Goal: Obtain resource: Download file/media

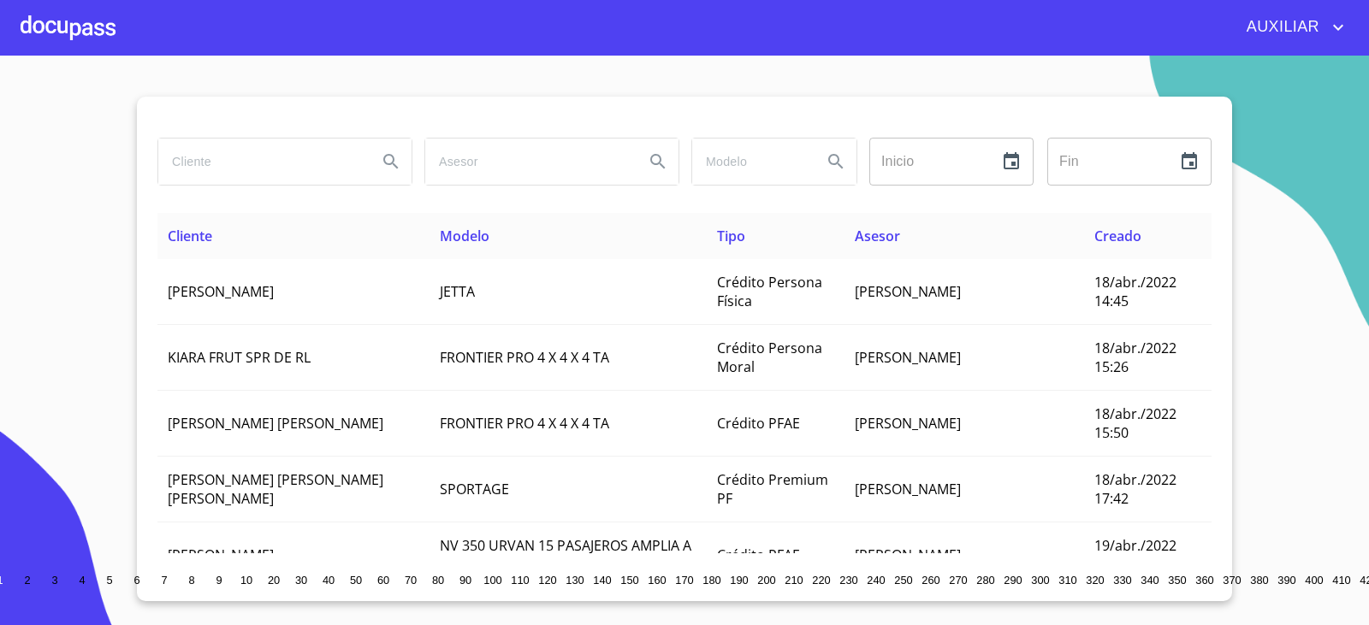
click at [256, 137] on div at bounding box center [284, 162] width 267 height 62
click at [235, 171] on input "search" at bounding box center [260, 162] width 205 height 46
paste input "[PERSON_NAME] [PERSON_NAME]"
type input "[PERSON_NAME] [PERSON_NAME]"
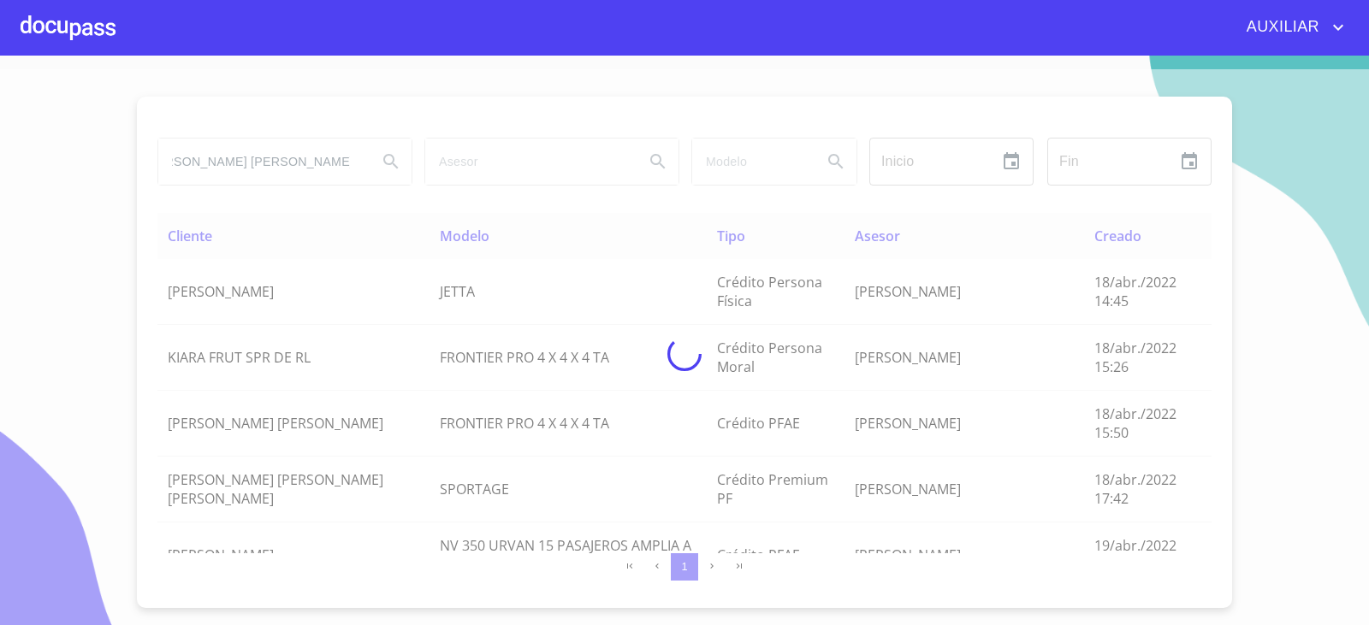
scroll to position [0, 0]
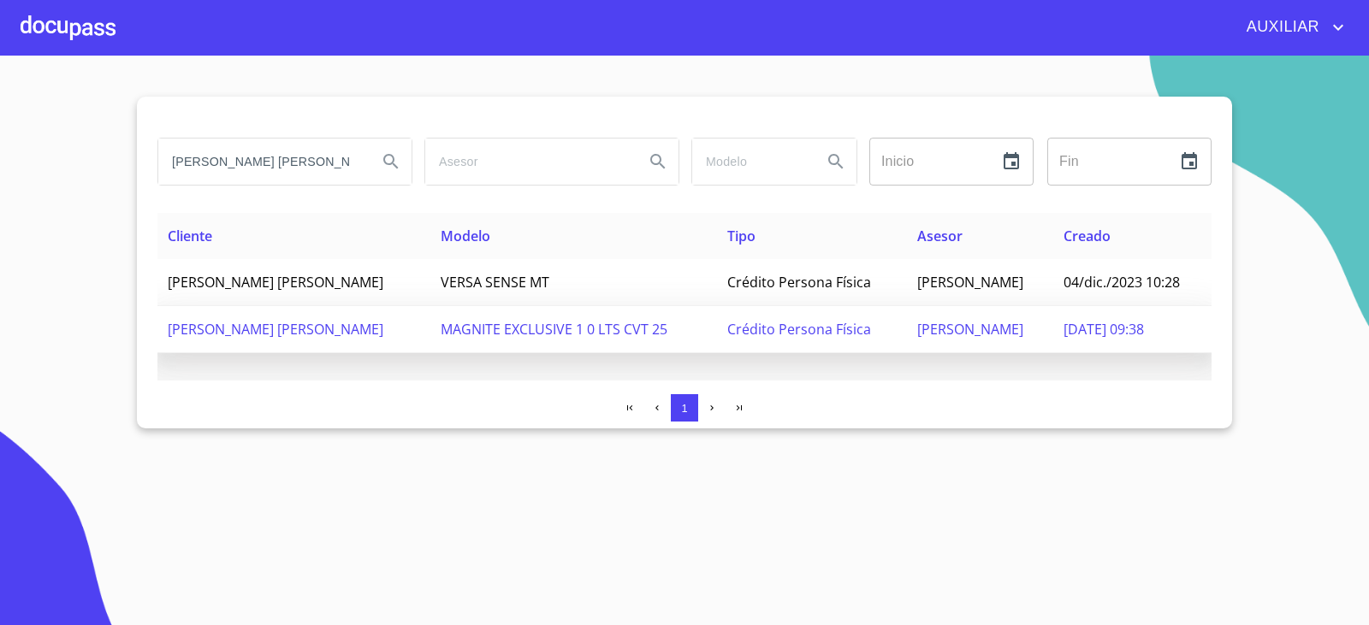
click at [417, 339] on td "[PERSON_NAME] [PERSON_NAME]" at bounding box center [293, 329] width 273 height 47
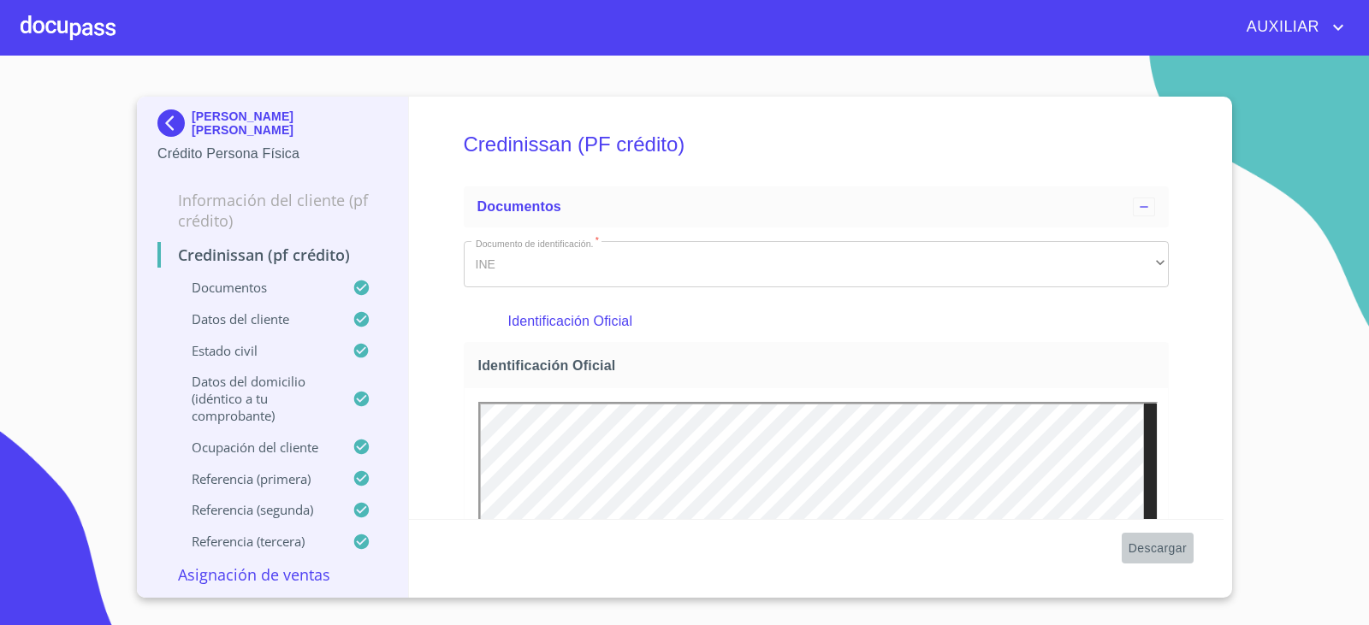
click at [1170, 536] on button "Descargar" at bounding box center [1158, 549] width 72 height 32
